Goal: Information Seeking & Learning: Learn about a topic

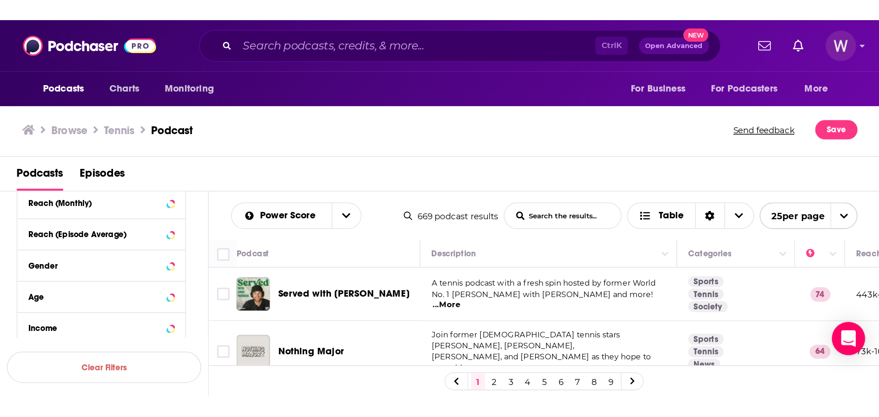
scroll to position [274, 0]
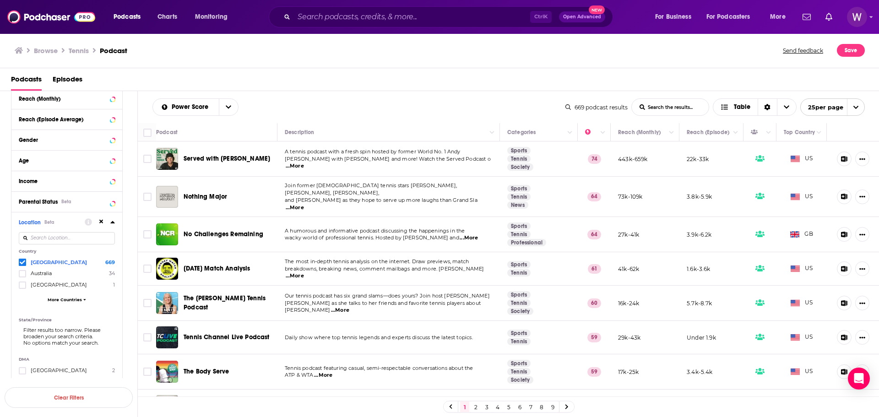
click at [466, 234] on span "...More" at bounding box center [468, 237] width 18 height 7
click at [524, 107] on div "Power Score List Search Input Search the results... Table" at bounding box center [358, 106] width 413 height 17
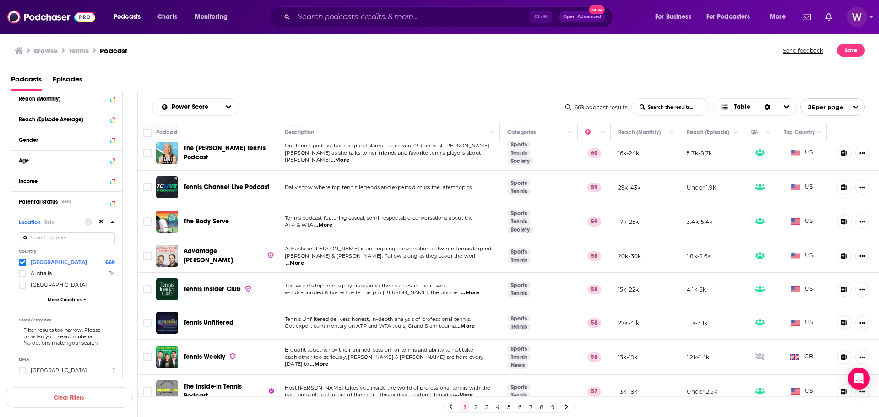
scroll to position [0, 0]
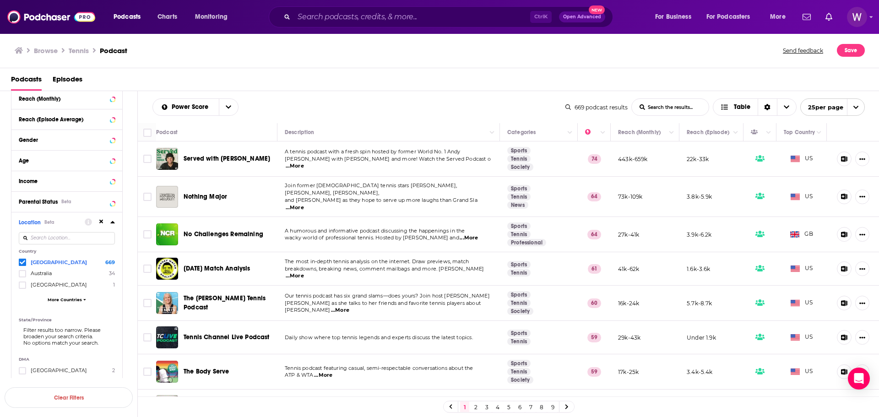
click at [471, 234] on span "...More" at bounding box center [468, 237] width 18 height 7
click at [664, 226] on td "27k-41k" at bounding box center [645, 234] width 69 height 35
click at [297, 13] on input "Search podcasts, credits, & more..." at bounding box center [412, 17] width 236 height 15
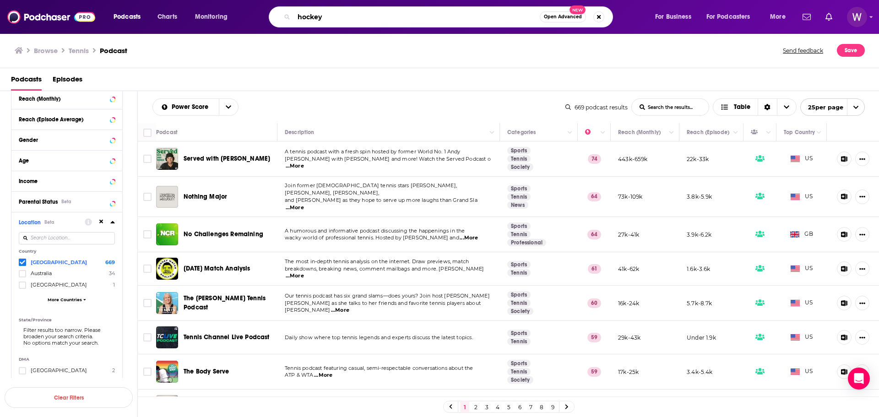
type input "hockey"
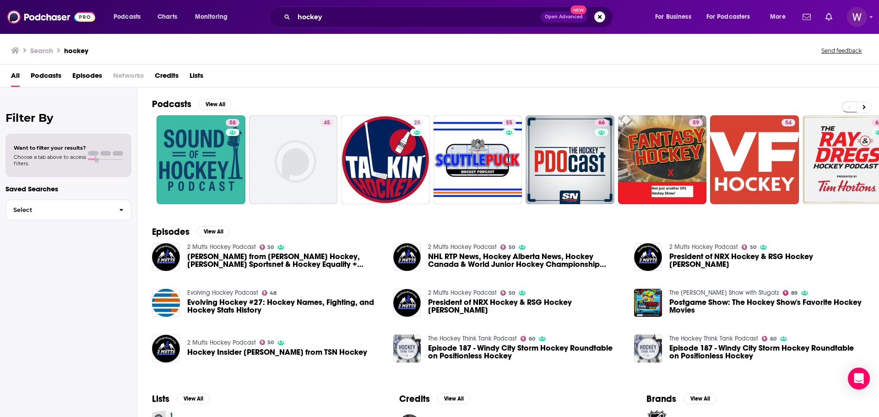
click at [56, 77] on span "Podcasts" at bounding box center [46, 77] width 31 height 19
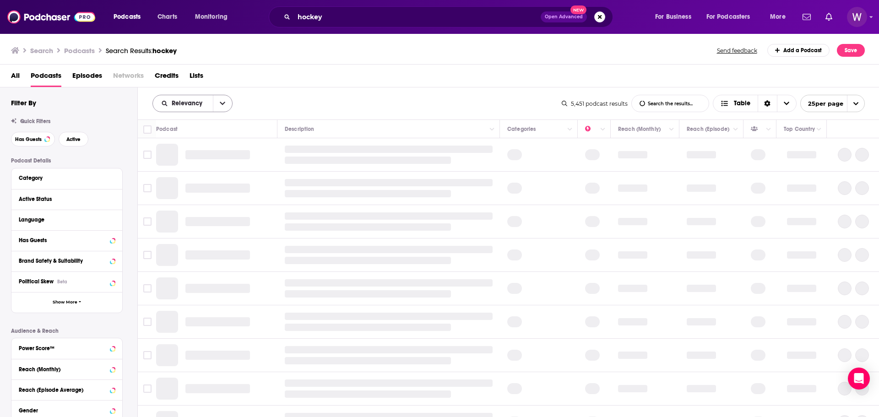
click at [229, 101] on button "open menu" at bounding box center [222, 103] width 19 height 16
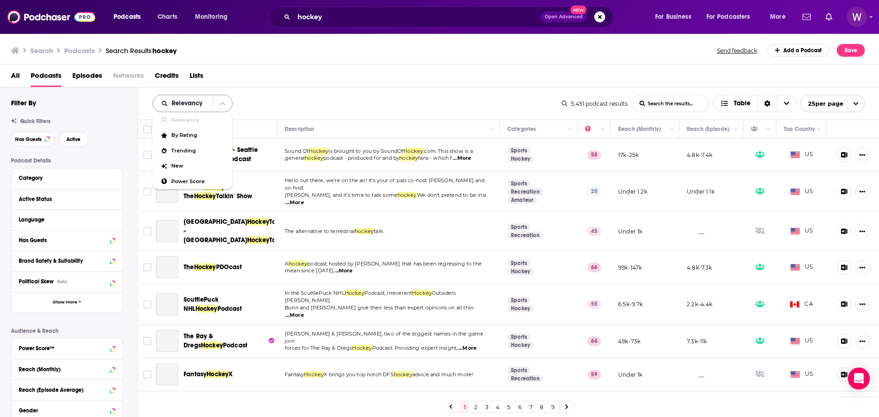
click at [227, 105] on button "close menu" at bounding box center [222, 103] width 19 height 16
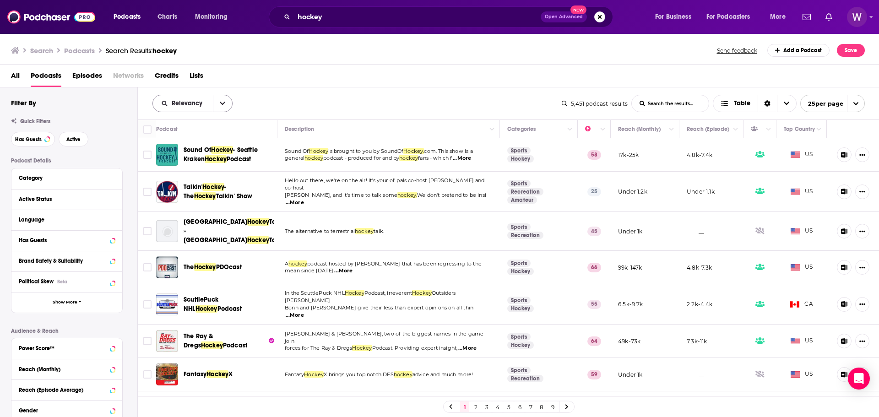
click at [227, 105] on button "open menu" at bounding box center [222, 103] width 19 height 16
click at [199, 181] on span "Power Score" at bounding box center [198, 181] width 54 height 5
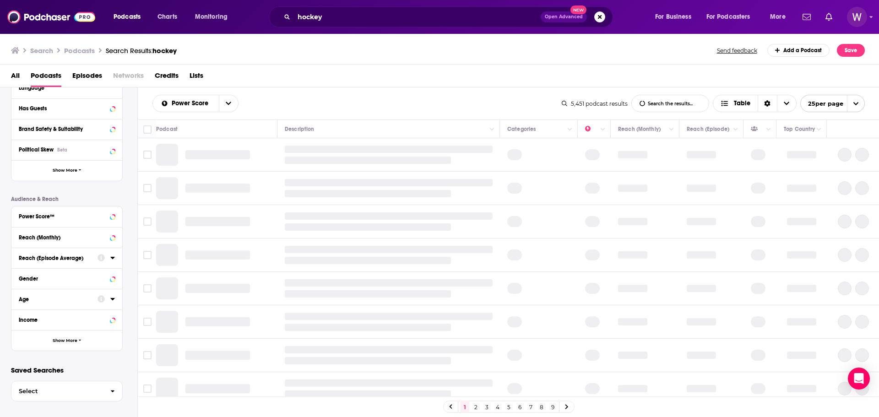
scroll to position [137, 0]
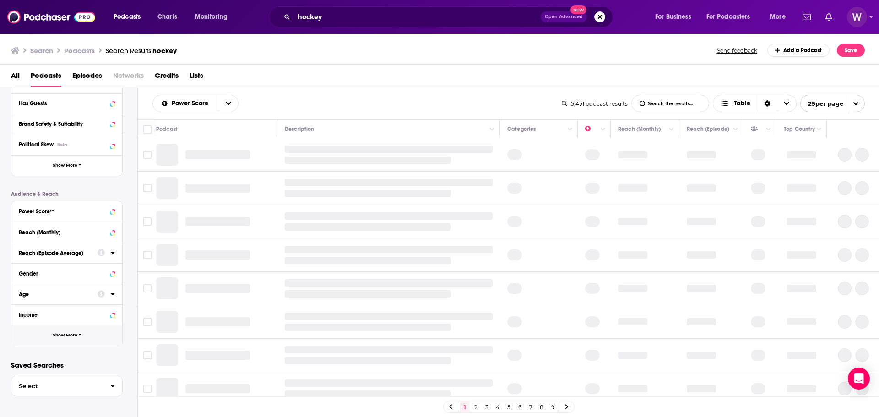
click at [76, 333] on span "Show More" at bounding box center [65, 335] width 25 height 5
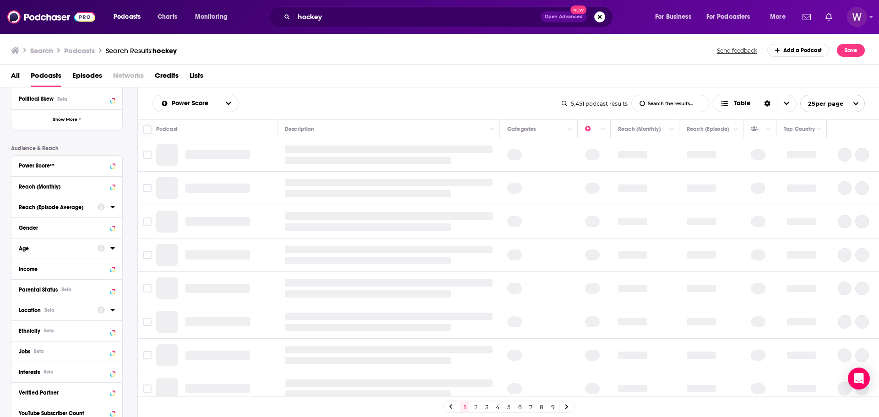
click at [108, 308] on div at bounding box center [105, 309] width 17 height 11
click at [108, 310] on div at bounding box center [105, 309] width 17 height 11
click at [112, 309] on icon at bounding box center [112, 310] width 4 height 2
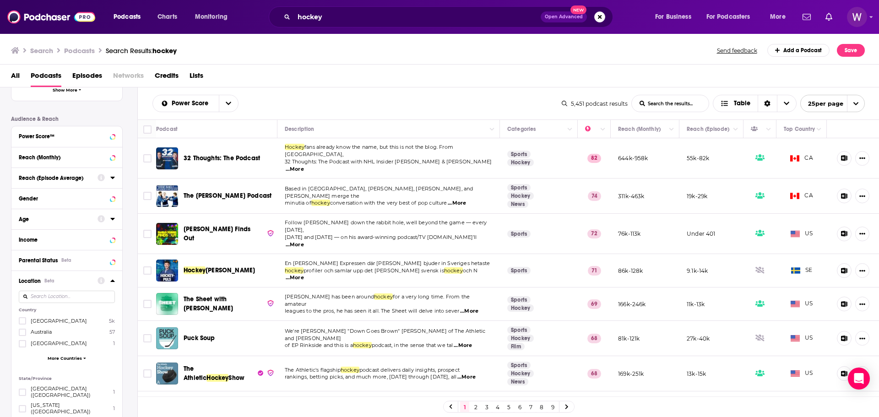
scroll to position [228, 0]
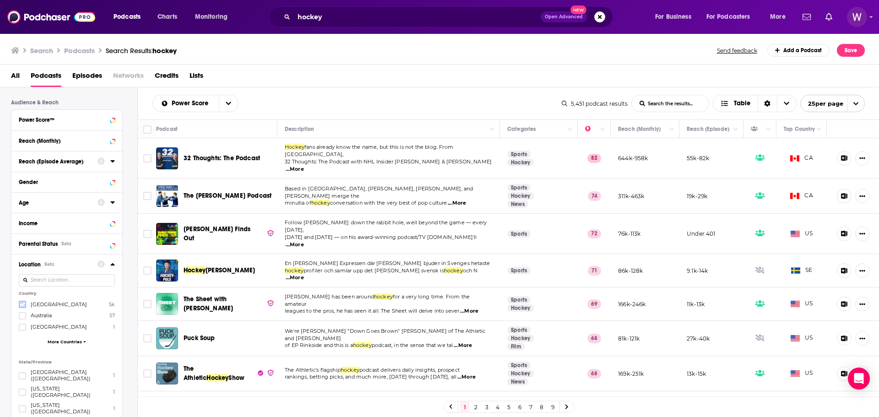
click at [23, 304] on icon at bounding box center [22, 305] width 5 height 4
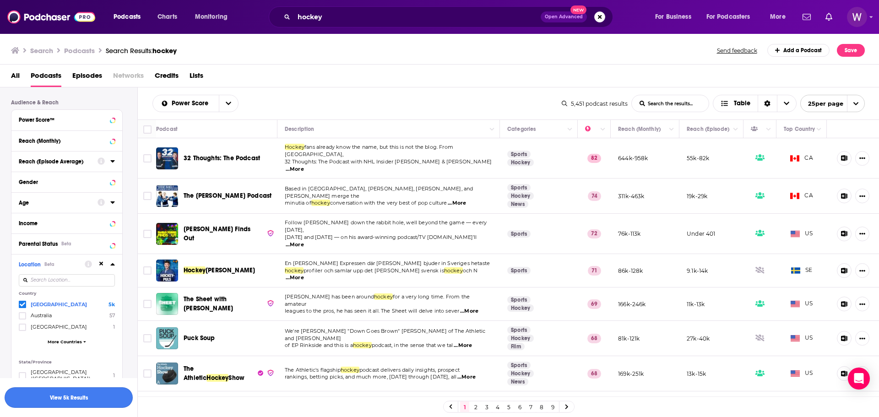
click at [96, 397] on button "View 5k Results" at bounding box center [69, 397] width 128 height 21
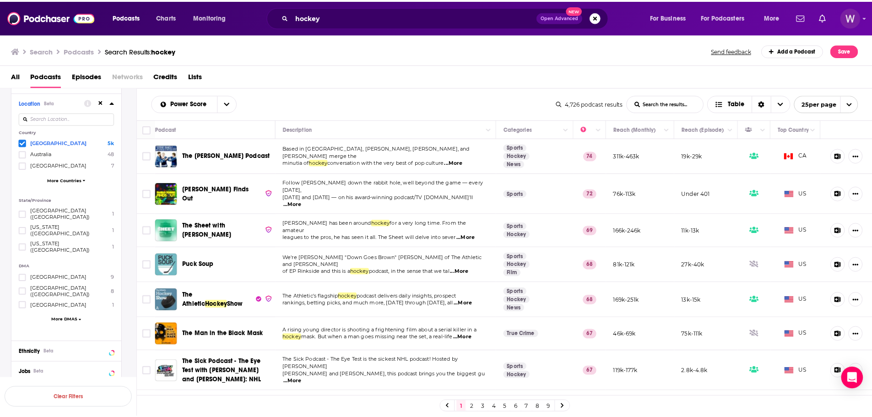
scroll to position [274, 0]
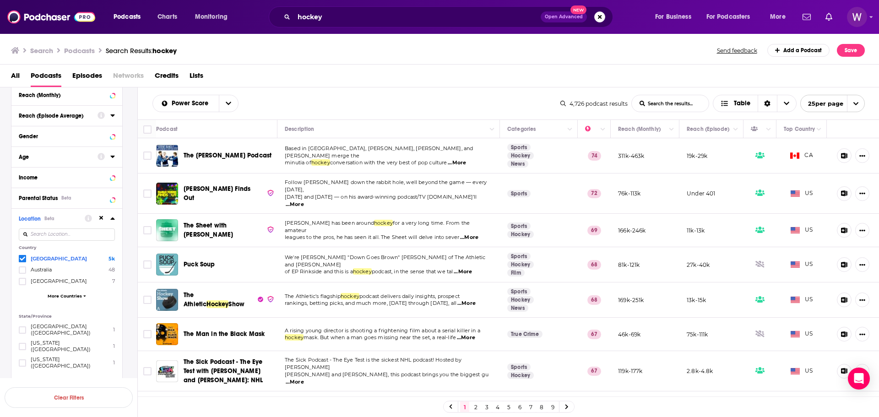
click at [229, 157] on span "The [PERSON_NAME] Podcast" at bounding box center [228, 155] width 88 height 8
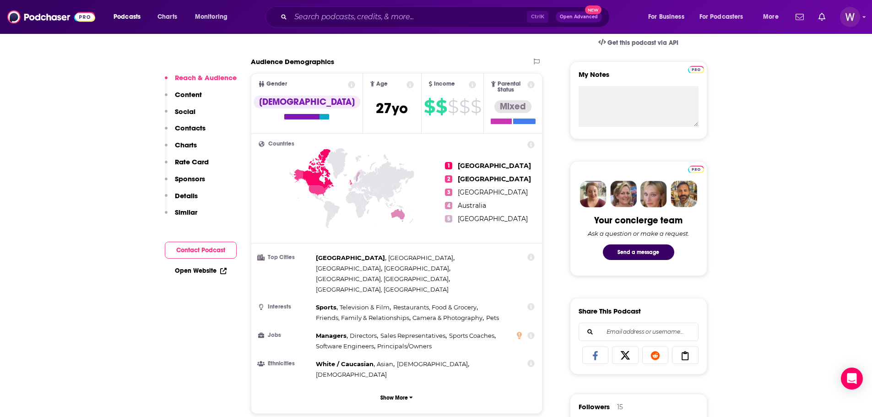
scroll to position [320, 0]
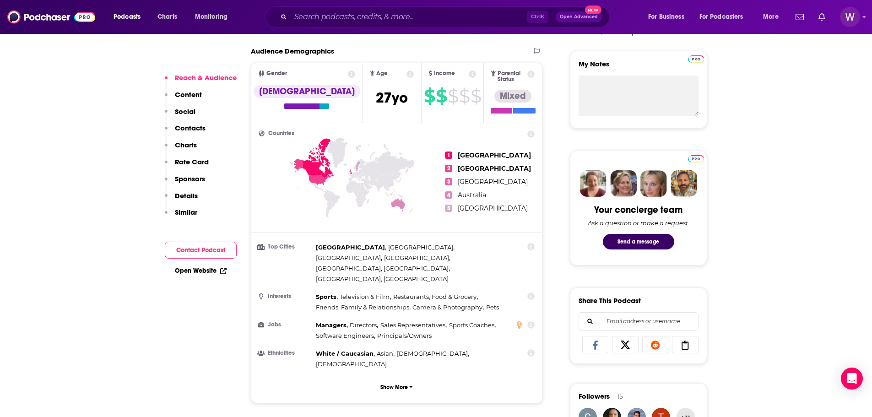
click at [447, 165] on span "2" at bounding box center [448, 168] width 7 height 7
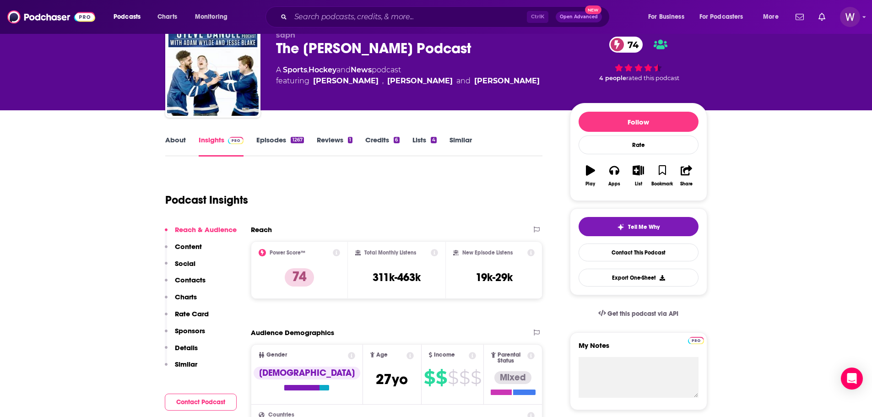
scroll to position [0, 0]
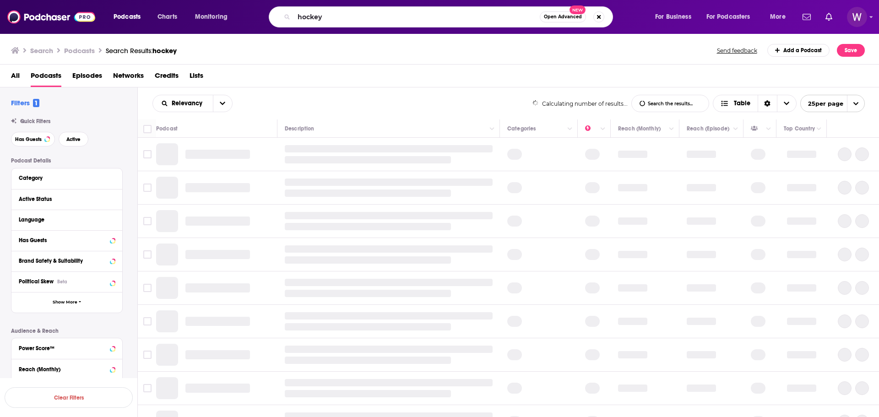
click at [313, 14] on input "hockey" at bounding box center [417, 17] width 246 height 15
click at [276, 23] on div "hockey Open Advanced New" at bounding box center [441, 16] width 344 height 21
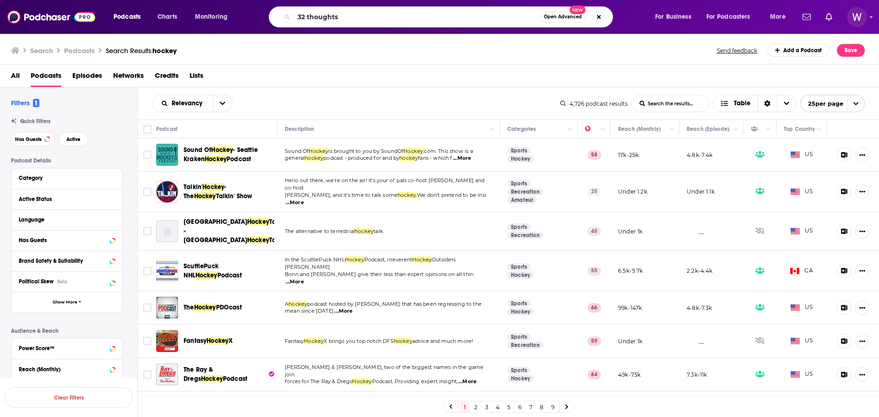
type input "32 thoughts"
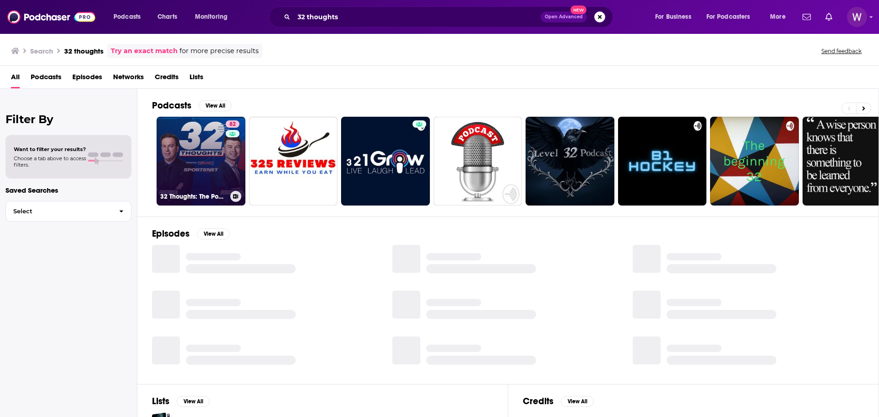
click at [217, 163] on link "82 32 Thoughts: The Podcast" at bounding box center [201, 161] width 89 height 89
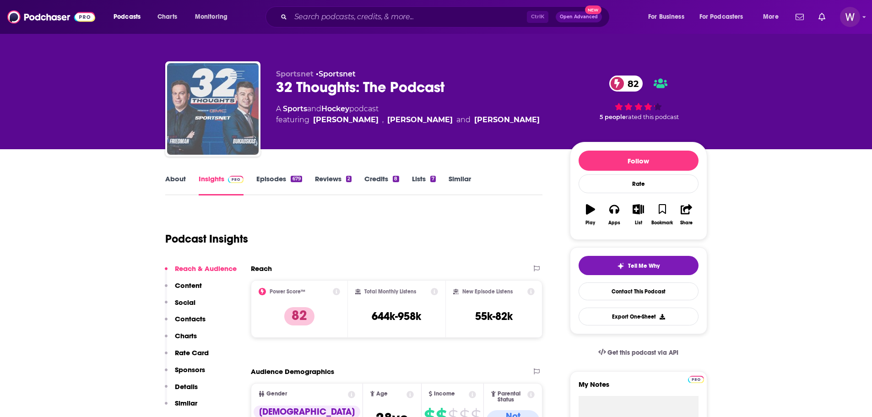
click at [231, 128] on img "32 Thoughts: The Podcast" at bounding box center [213, 109] width 92 height 92
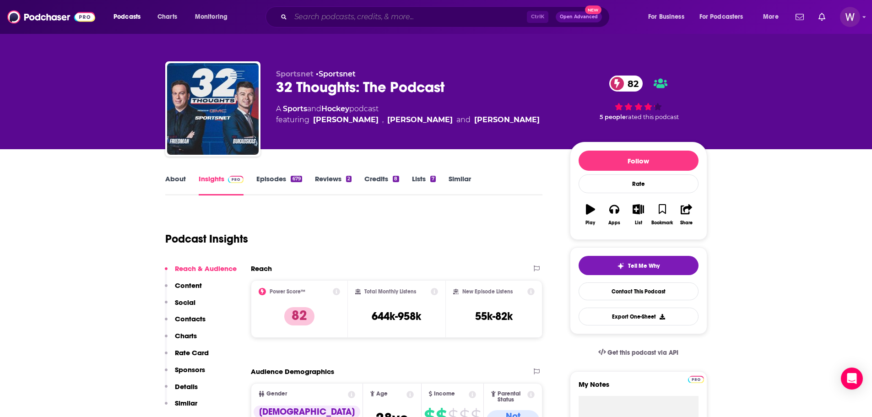
click at [321, 18] on input "Search podcasts, credits, & more..." at bounding box center [409, 17] width 236 height 15
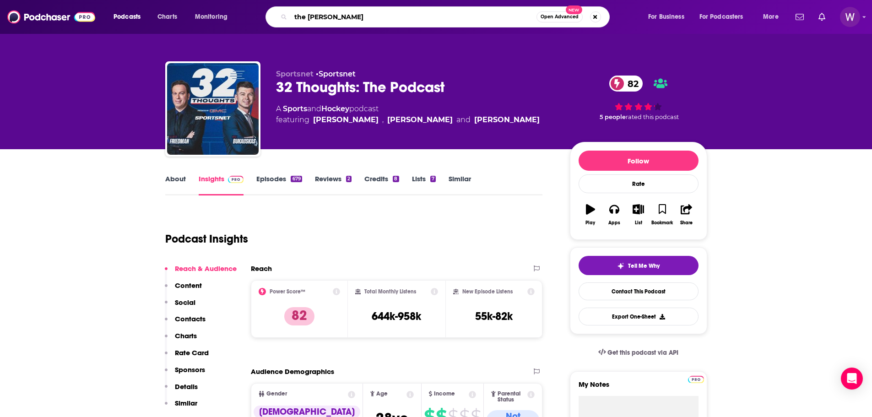
type input "the sean avery rule"
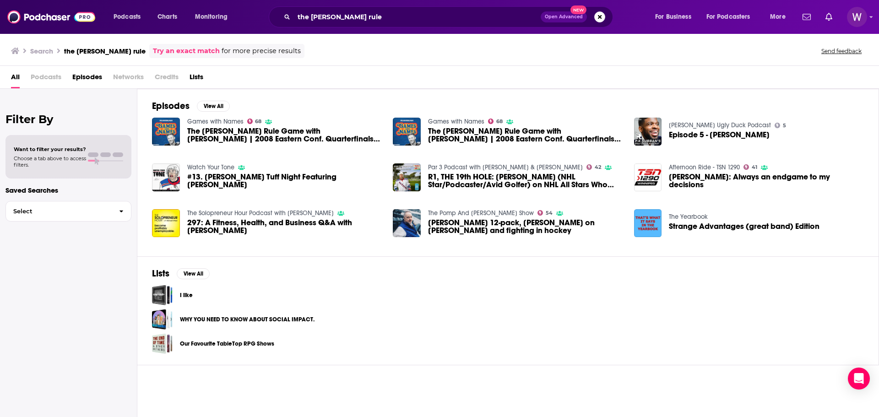
click at [54, 79] on span "Podcasts" at bounding box center [46, 79] width 31 height 19
click at [52, 82] on span "Podcasts" at bounding box center [46, 79] width 31 height 19
click at [52, 76] on span "Podcasts" at bounding box center [46, 79] width 31 height 19
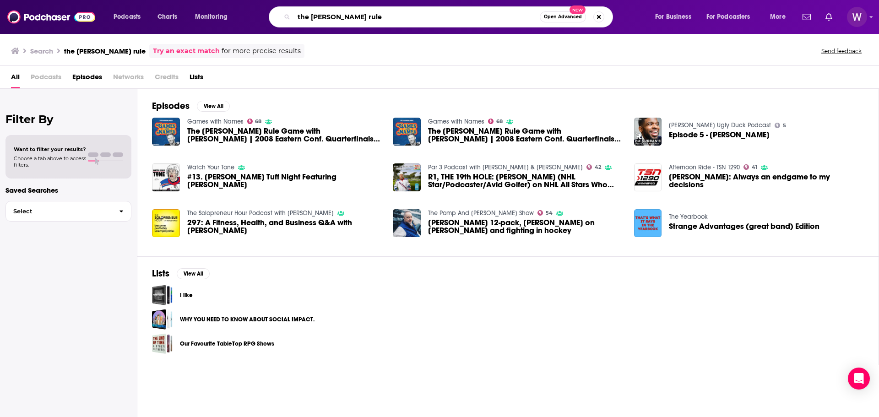
drag, startPoint x: 378, startPoint y: 11, endPoint x: 236, endPoint y: 30, distance: 142.7
click at [245, 30] on div "Podcasts Charts Monitoring the sean avery rule Open Advanced New For Business F…" at bounding box center [439, 17] width 879 height 34
type input "spittin chiclets"
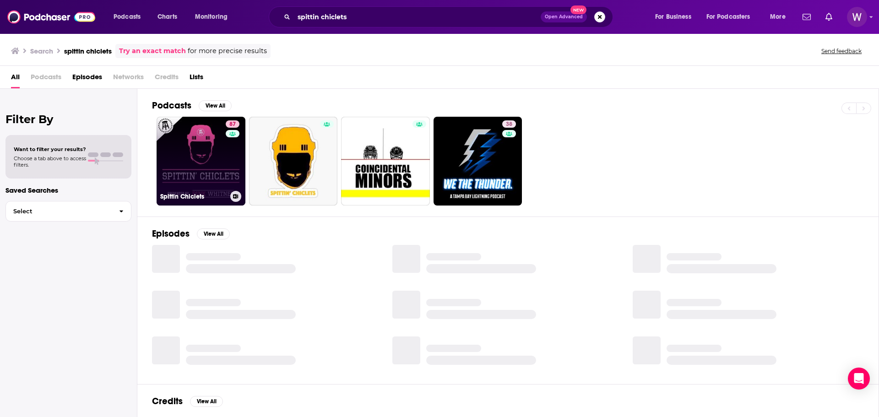
click at [205, 180] on link "87 Spittin Chiclets" at bounding box center [201, 161] width 89 height 89
